Goal: Information Seeking & Learning: Learn about a topic

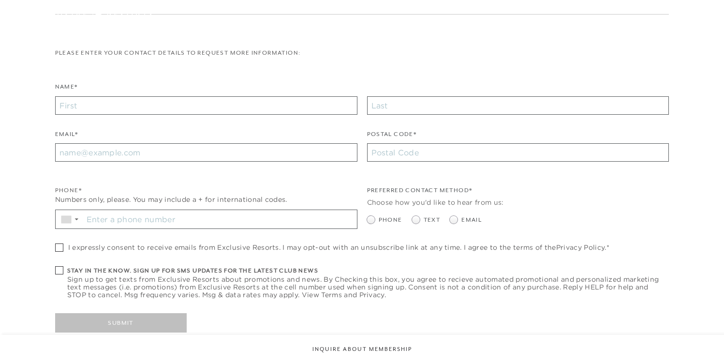
checkbox input "false"
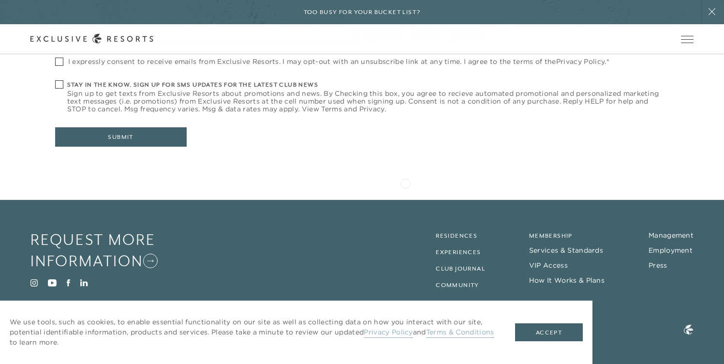
scroll to position [418, 0]
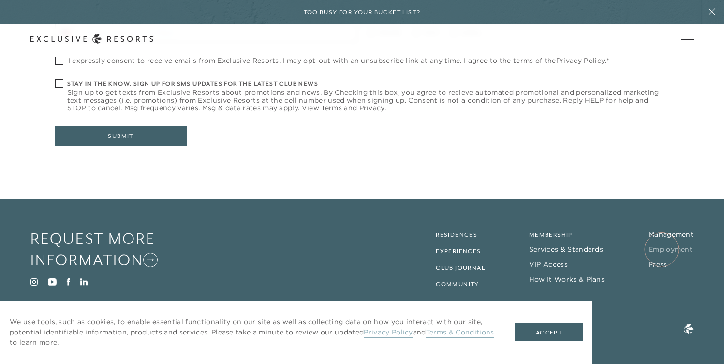
click at [662, 249] on link "Employment" at bounding box center [671, 249] width 44 height 9
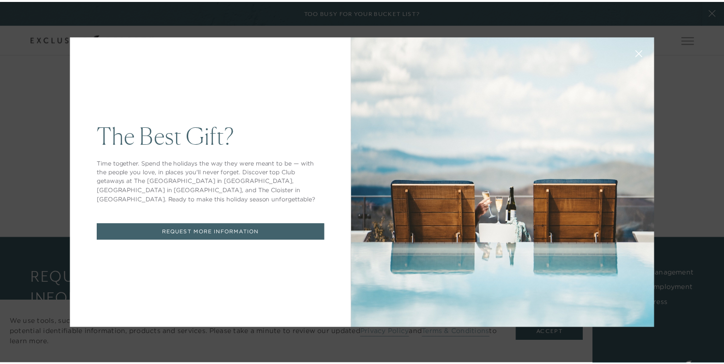
click at [642, 56] on icon at bounding box center [645, 53] width 7 height 7
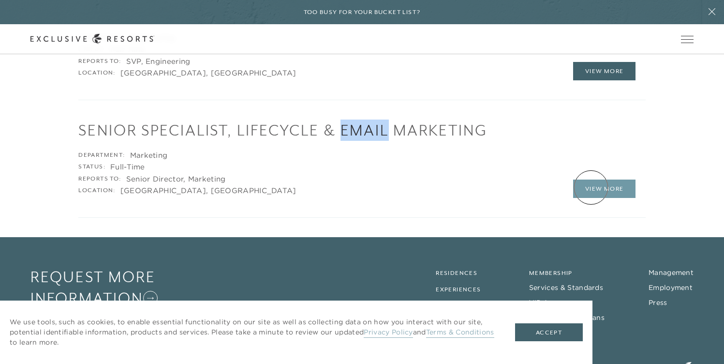
click at [591, 187] on link "View More" at bounding box center [604, 188] width 63 height 18
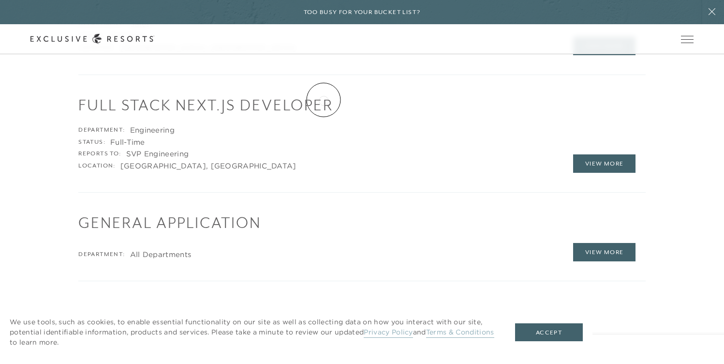
scroll to position [1075, 0]
